Goal: Task Accomplishment & Management: Manage account settings

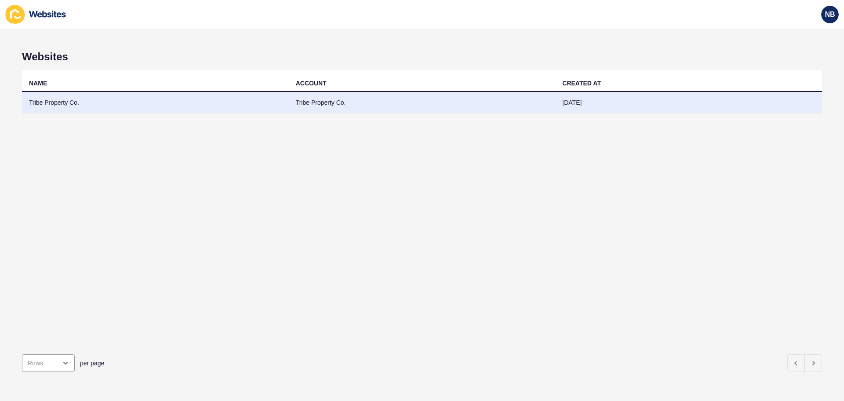
click at [200, 104] on td "Tribe Property Co." at bounding box center [155, 103] width 267 height 22
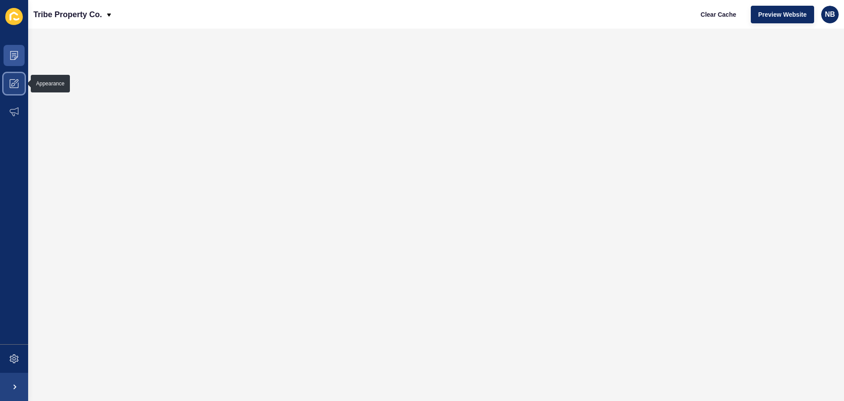
click at [22, 81] on span at bounding box center [14, 83] width 28 height 28
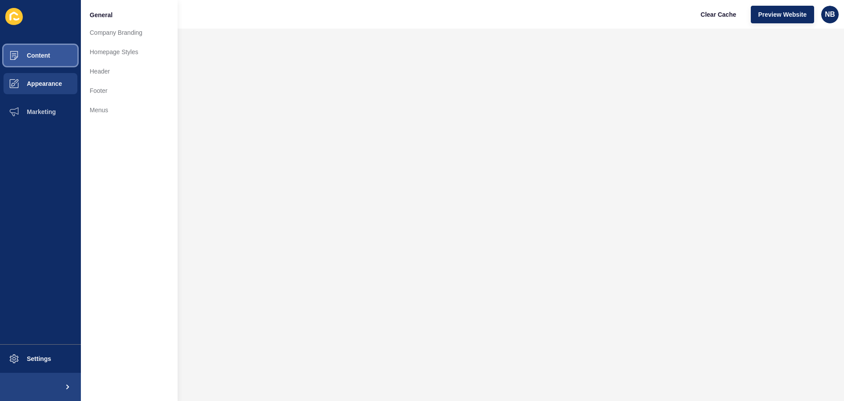
click at [46, 52] on span "Content" at bounding box center [24, 55] width 51 height 7
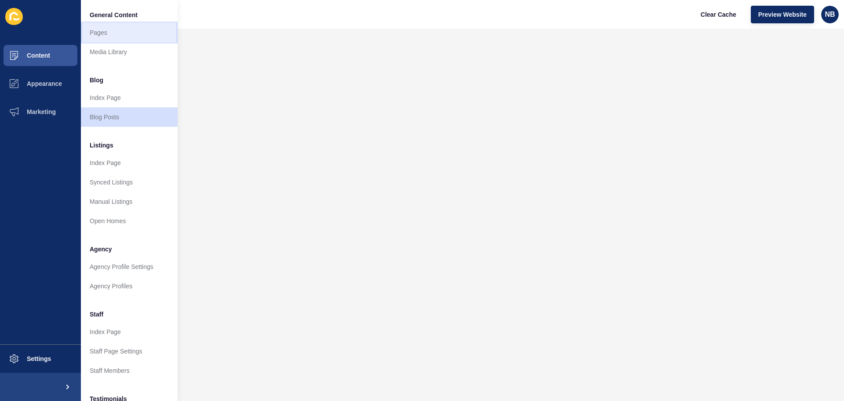
click at [104, 35] on link "Pages" at bounding box center [129, 32] width 97 height 19
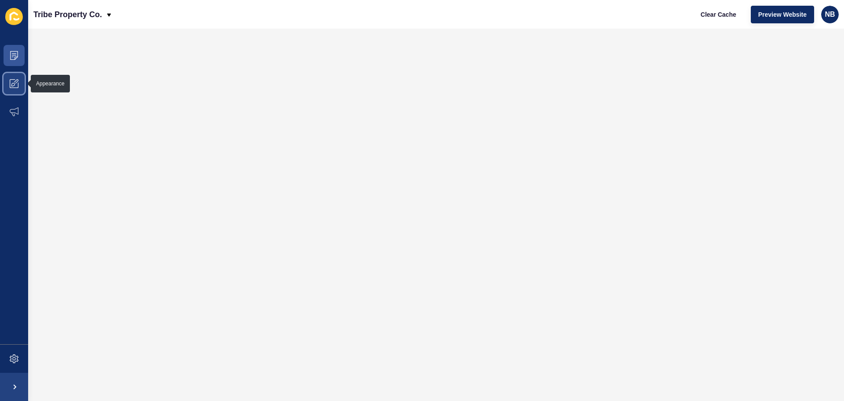
click at [18, 84] on icon at bounding box center [14, 83] width 9 height 9
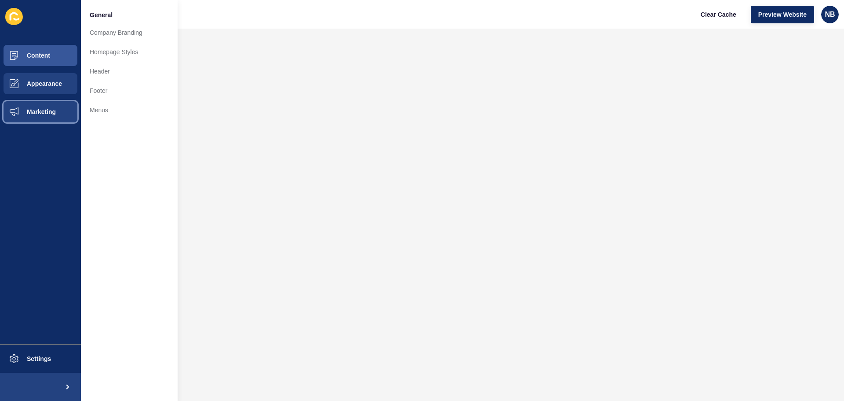
click at [22, 109] on span "Marketing" at bounding box center [27, 111] width 57 height 7
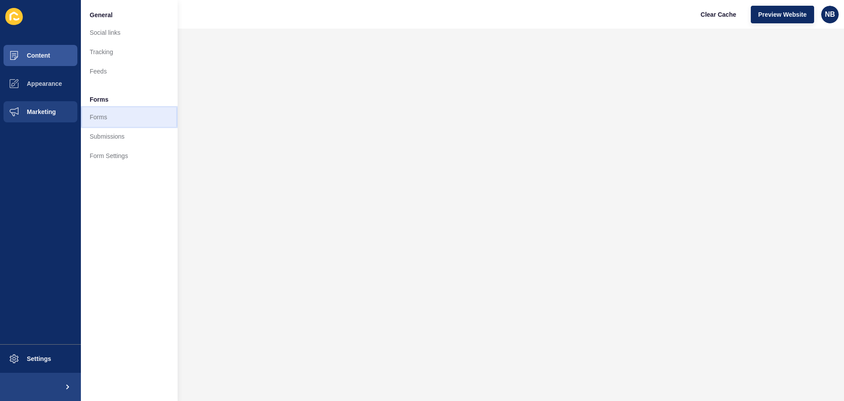
click at [109, 117] on link "Forms" at bounding box center [129, 116] width 97 height 19
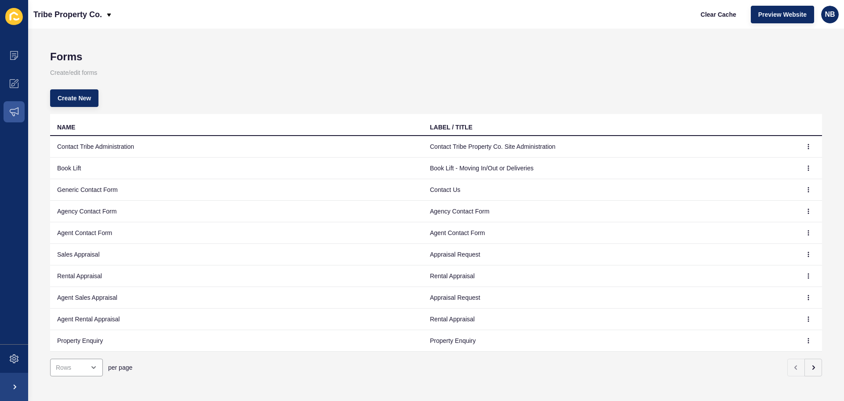
scroll to position [11, 0]
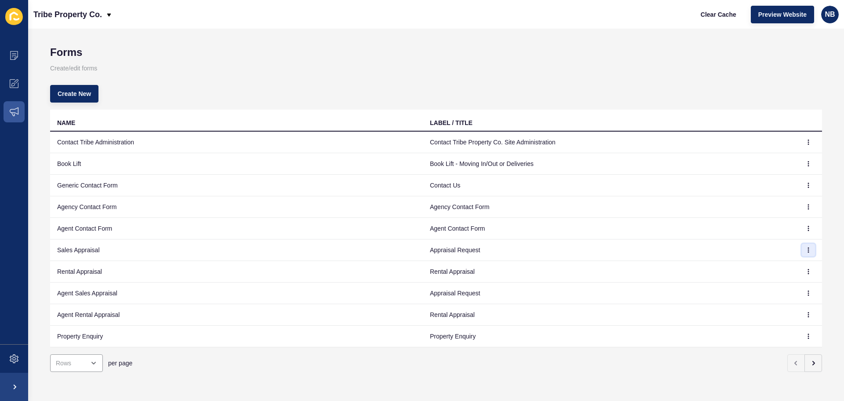
click at [806, 245] on button "button" at bounding box center [808, 250] width 13 height 12
click at [760, 264] on link "Edit" at bounding box center [778, 260] width 62 height 19
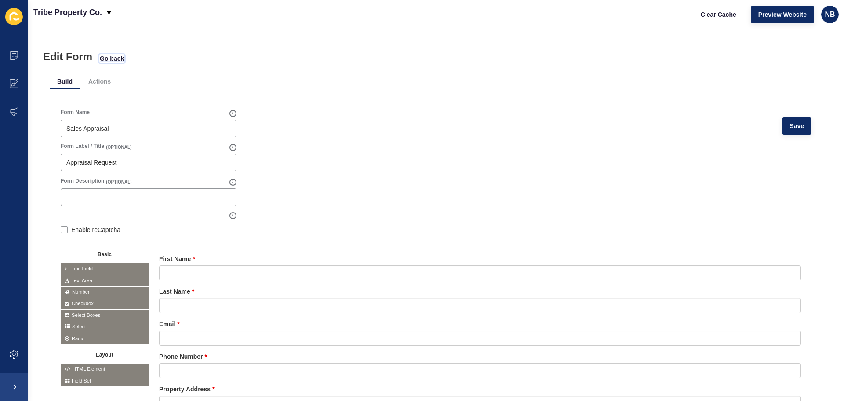
click at [112, 56] on span "Go back" at bounding box center [112, 58] width 24 height 9
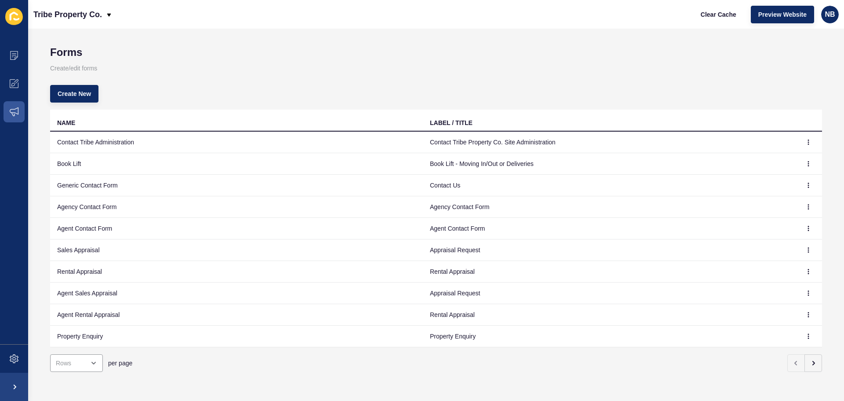
scroll to position [11, 0]
click at [810, 359] on icon "button" at bounding box center [813, 362] width 7 height 7
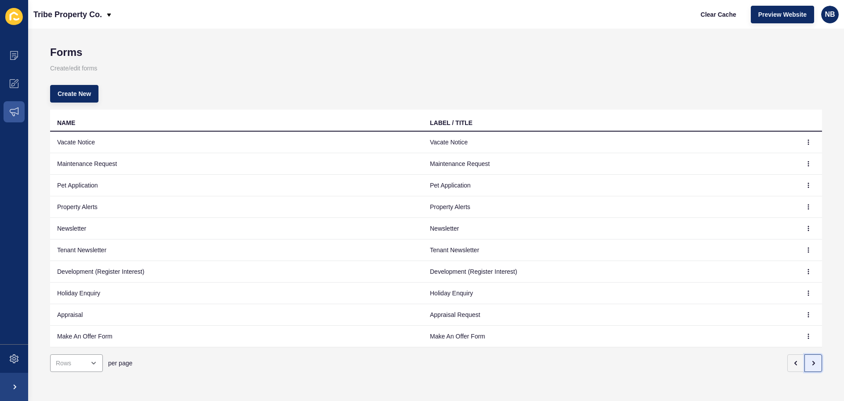
click at [810, 359] on icon "button" at bounding box center [813, 362] width 7 height 7
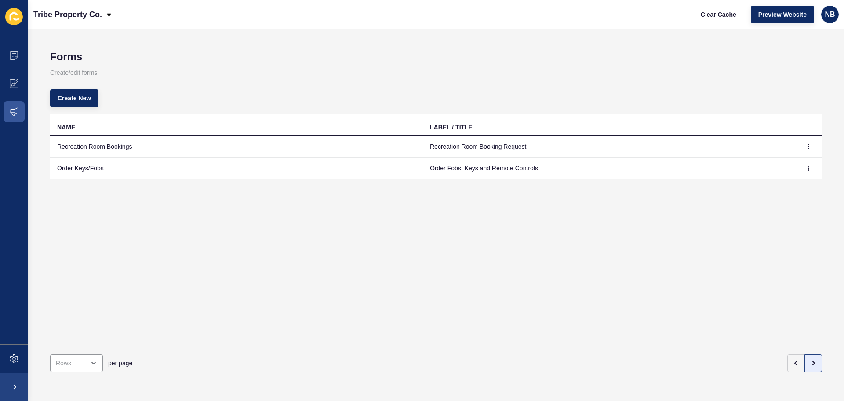
scroll to position [0, 0]
click at [811, 356] on button "button" at bounding box center [814, 363] width 18 height 18
click at [795, 361] on icon "button" at bounding box center [796, 363] width 2 height 4
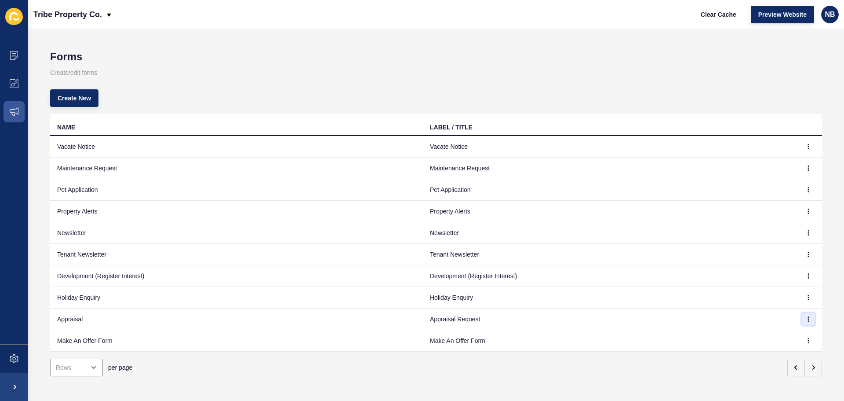
click at [802, 322] on button "button" at bounding box center [808, 319] width 13 height 12
click at [774, 335] on link "Edit" at bounding box center [778, 336] width 62 height 19
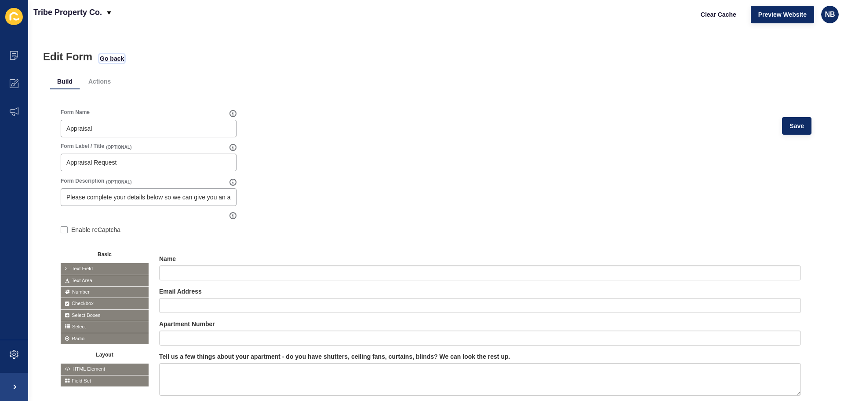
click at [119, 58] on span "Go back" at bounding box center [112, 58] width 24 height 9
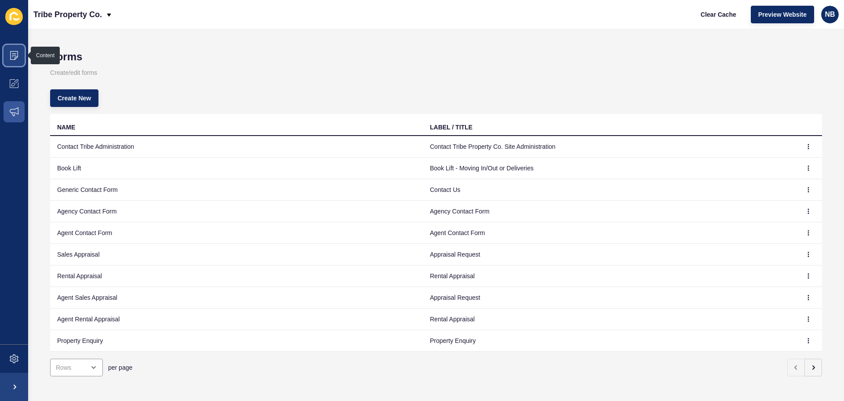
click at [14, 60] on span at bounding box center [14, 55] width 28 height 28
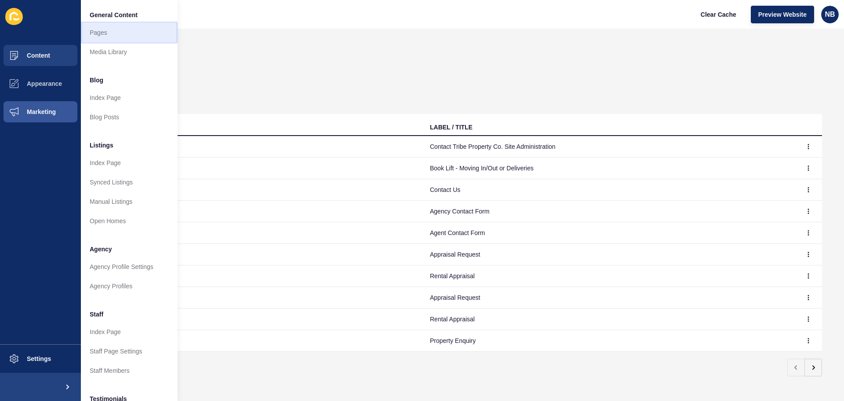
click at [99, 30] on link "Pages" at bounding box center [129, 32] width 97 height 19
